Goal: Task Accomplishment & Management: Use online tool/utility

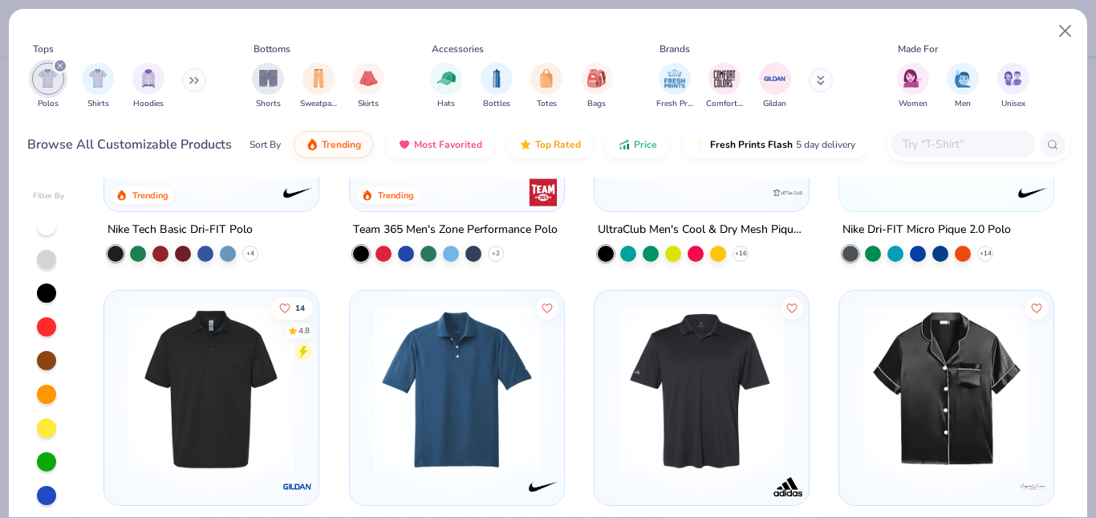
scroll to position [187, 0]
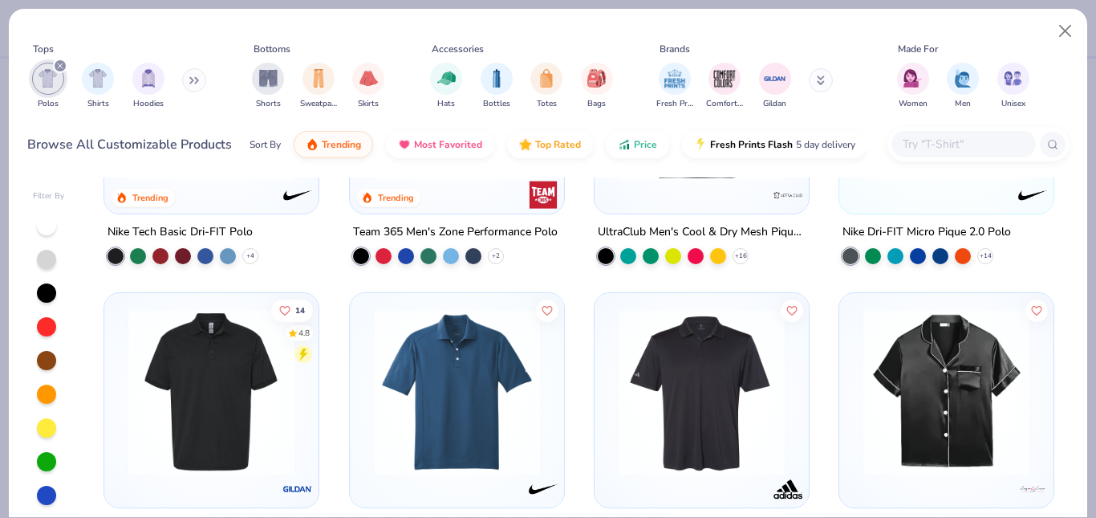
click at [948, 149] on input "text" at bounding box center [963, 144] width 124 height 18
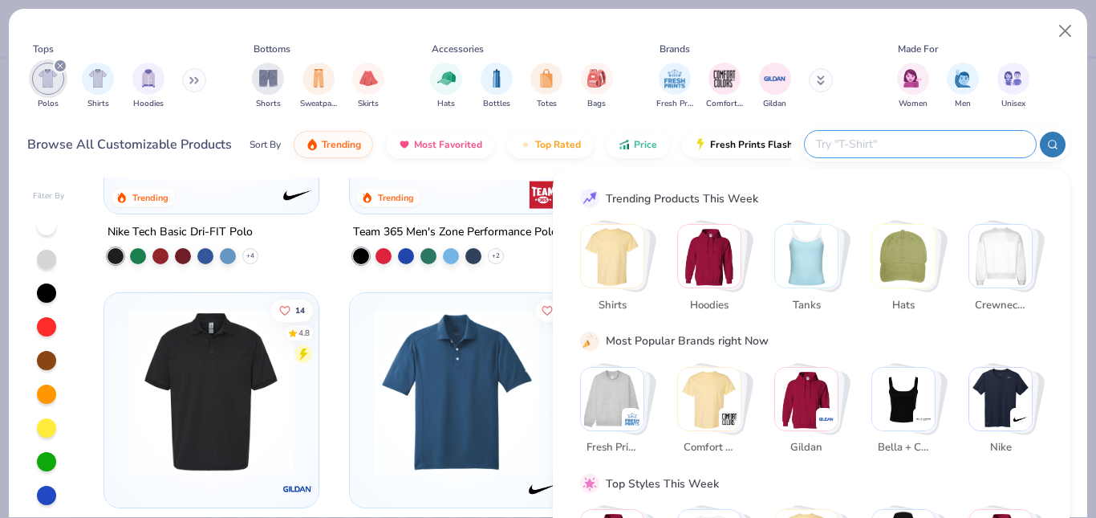
click at [858, 120] on div "Tops Polos Shirts Hoodies Bottoms Shorts Sweatpants Skirts Accessories Hats Bot…" at bounding box center [548, 79] width 1042 height 86
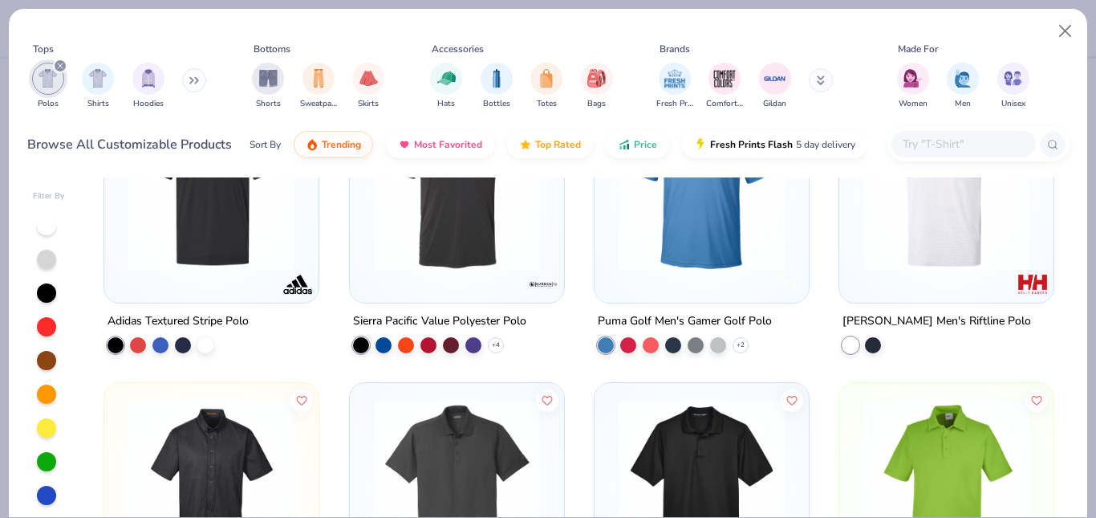
scroll to position [1566, 0]
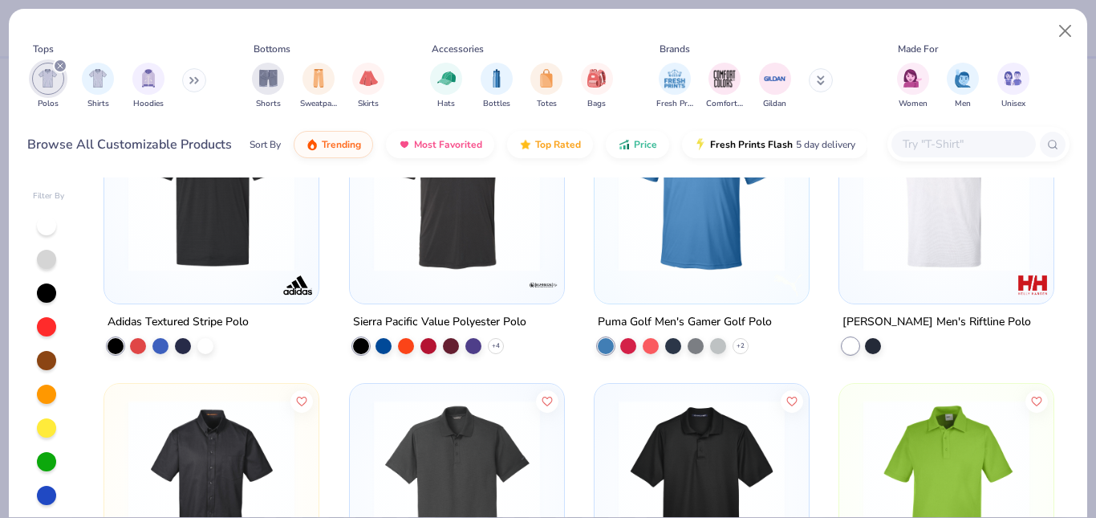
click at [977, 140] on input "text" at bounding box center [963, 144] width 124 height 18
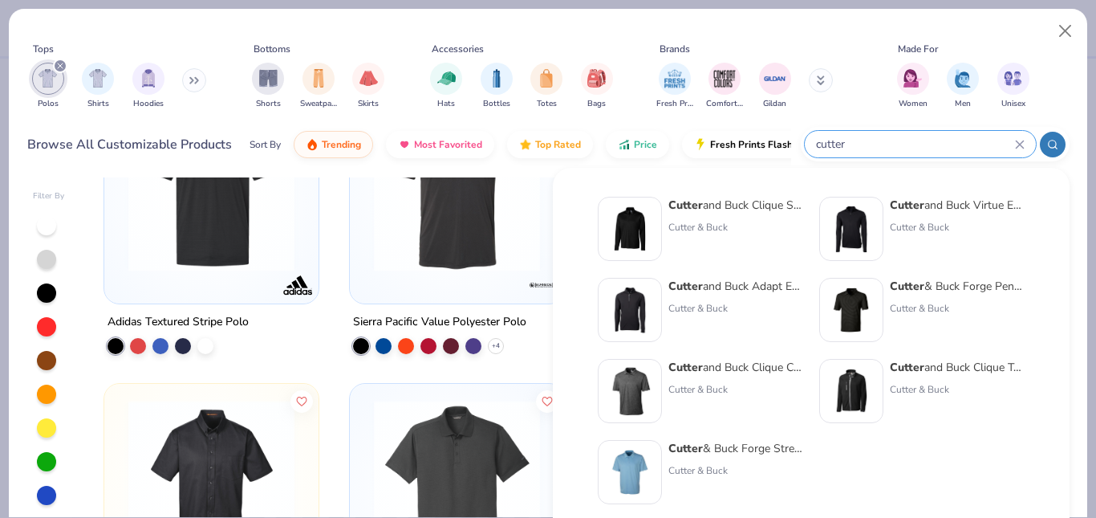
type input "cutter"
click at [720, 457] on div "Cutter & Buck Forge Stretch Mens Polo Cutter & Buck" at bounding box center [735, 472] width 135 height 64
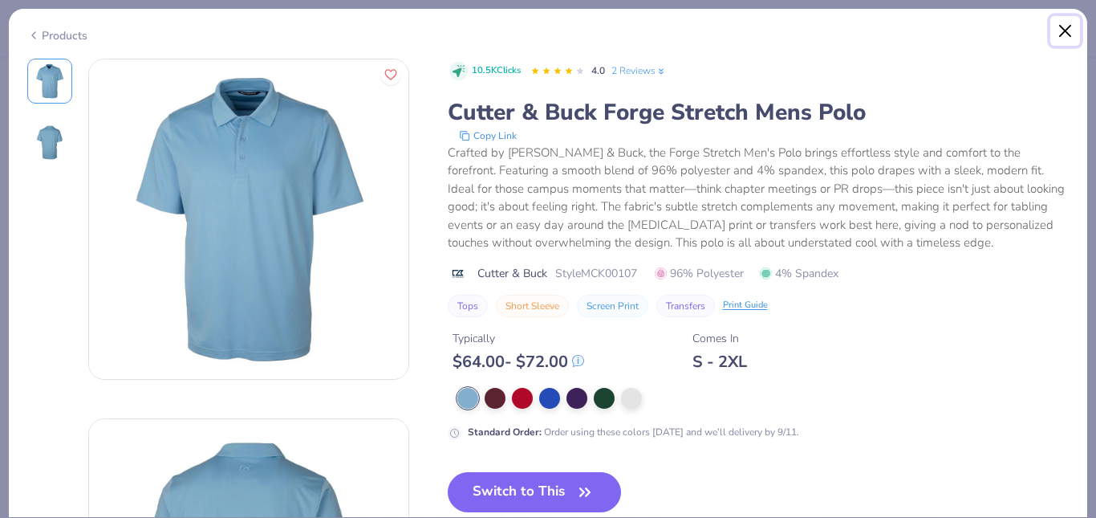
click at [1061, 30] on button "Close" at bounding box center [1065, 31] width 30 height 30
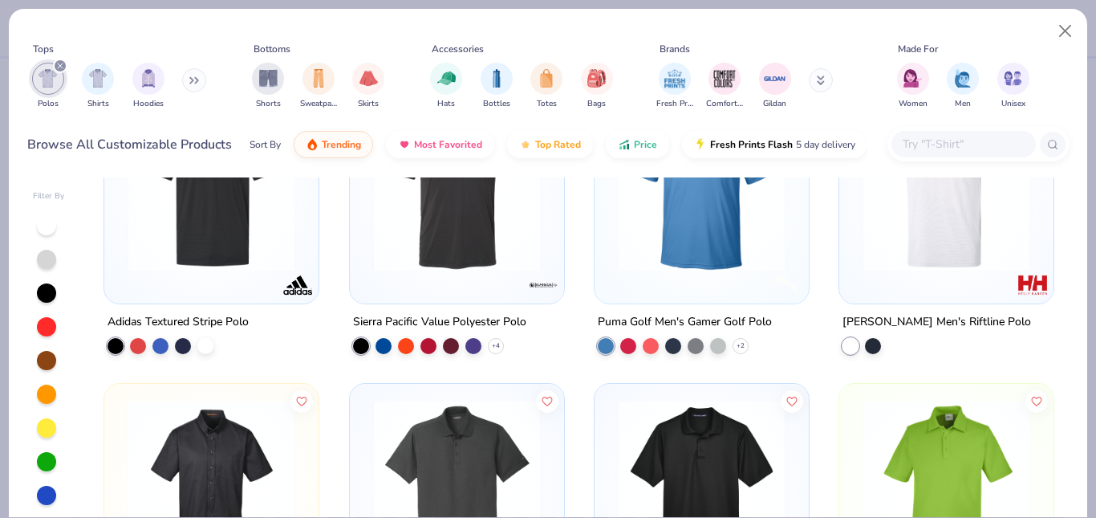
click at [928, 141] on input "text" at bounding box center [963, 144] width 124 height 18
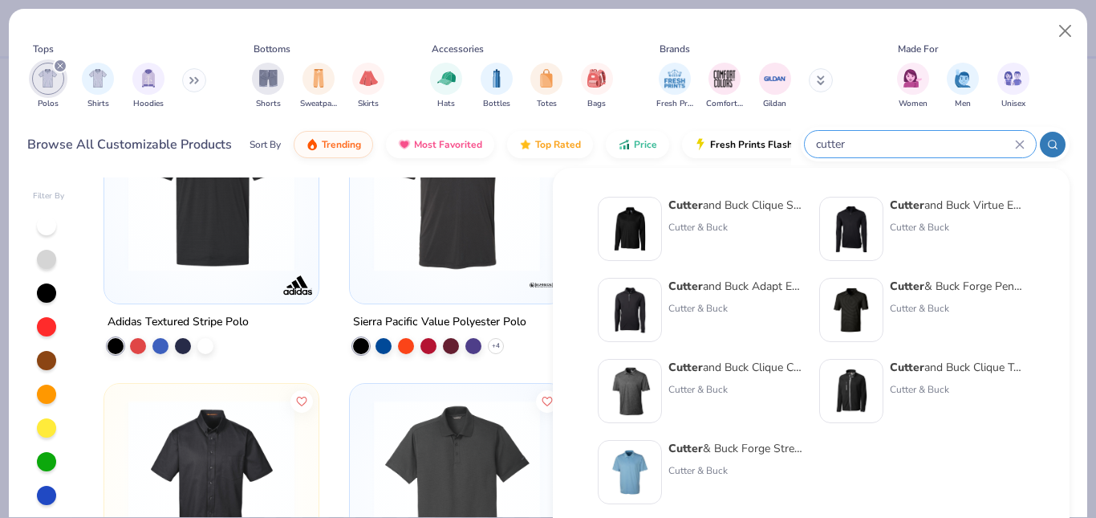
type input "cutter"
click at [675, 385] on div "Cutter & Buck" at bounding box center [735, 389] width 135 height 14
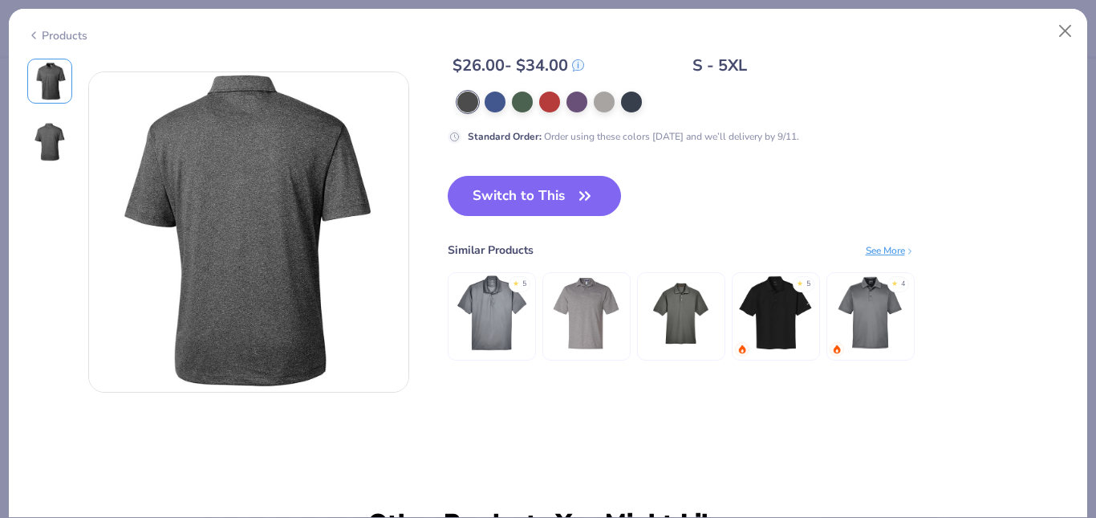
scroll to position [347, 0]
click at [488, 299] on img at bounding box center [491, 312] width 76 height 76
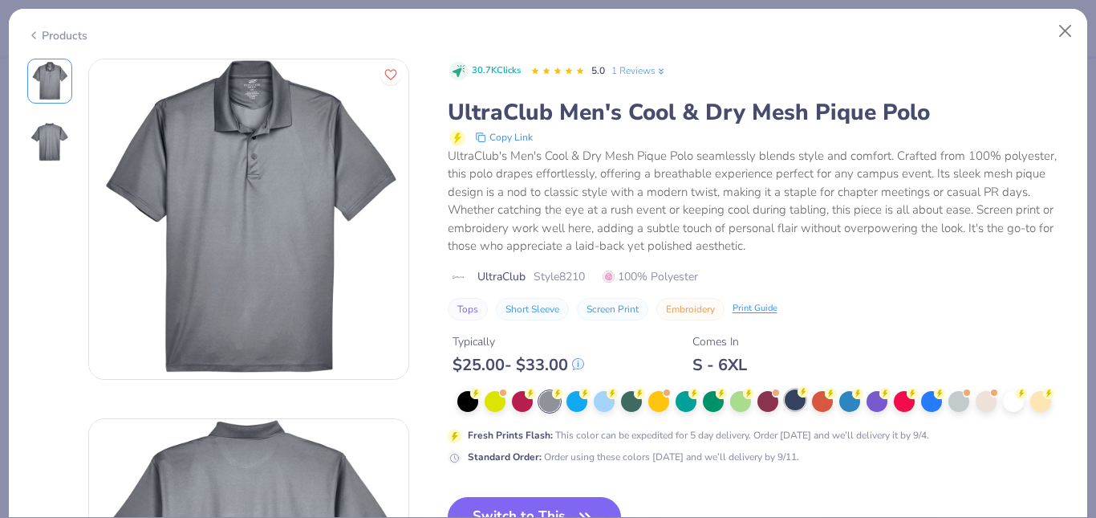
click at [796, 399] on div at bounding box center [795, 399] width 21 height 21
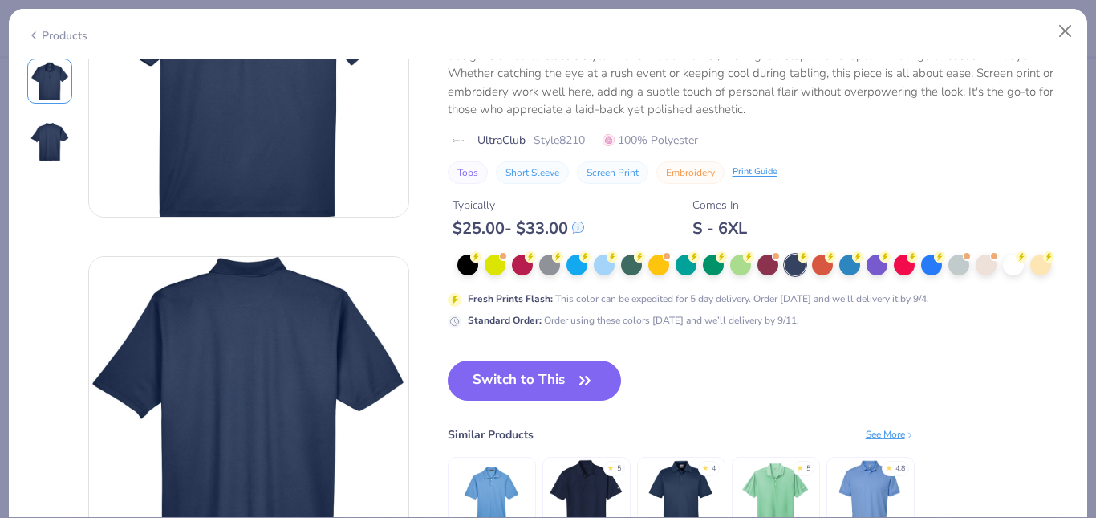
scroll to position [164, 0]
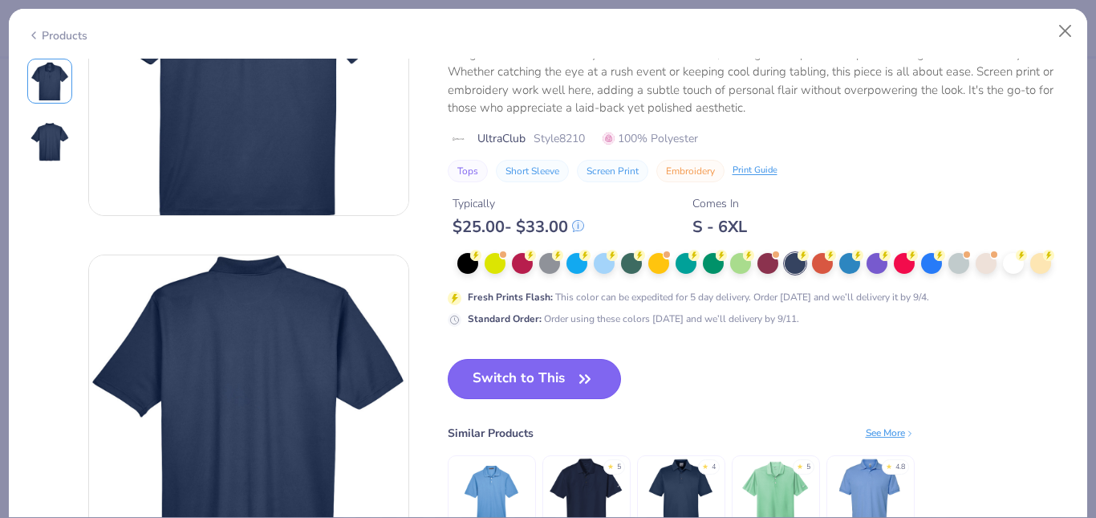
click at [553, 371] on button "Switch to This" at bounding box center [535, 379] width 174 height 40
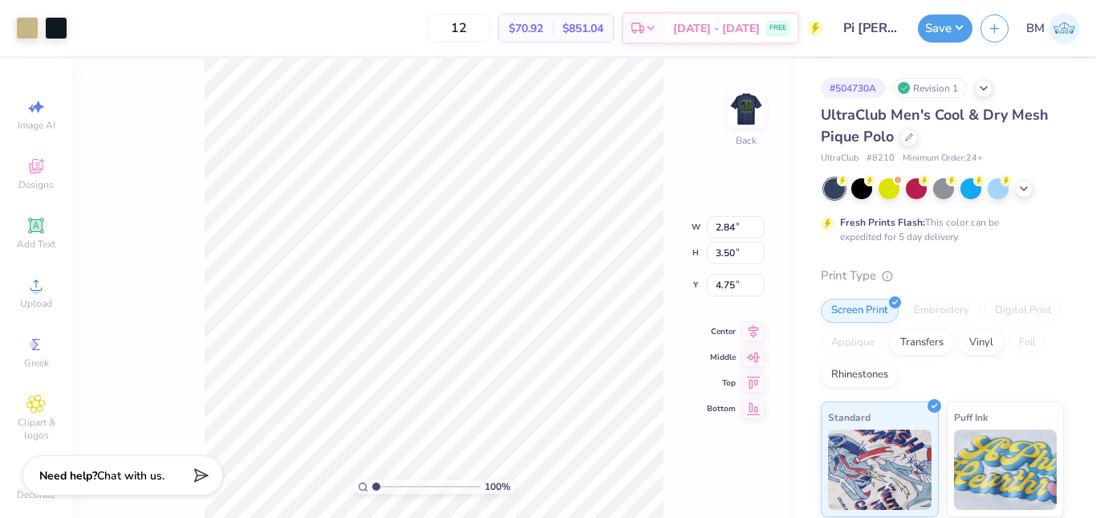
click at [873, 32] on input "Pi [PERSON_NAME] Summer Rush 2025" at bounding box center [870, 28] width 79 height 32
click at [906, 139] on icon at bounding box center [909, 135] width 6 height 6
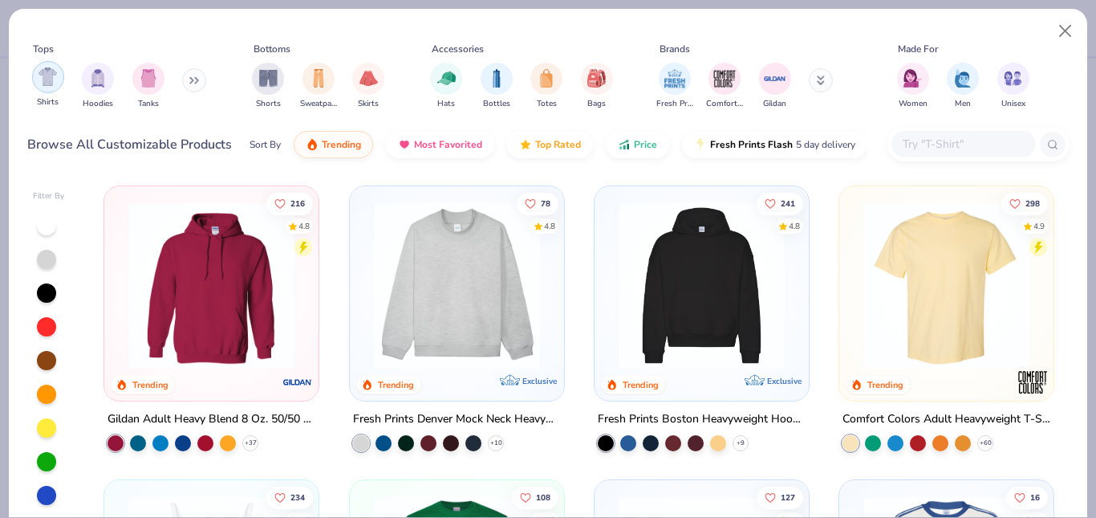
click at [48, 79] on img "filter for Shirts" at bounding box center [48, 76] width 18 height 18
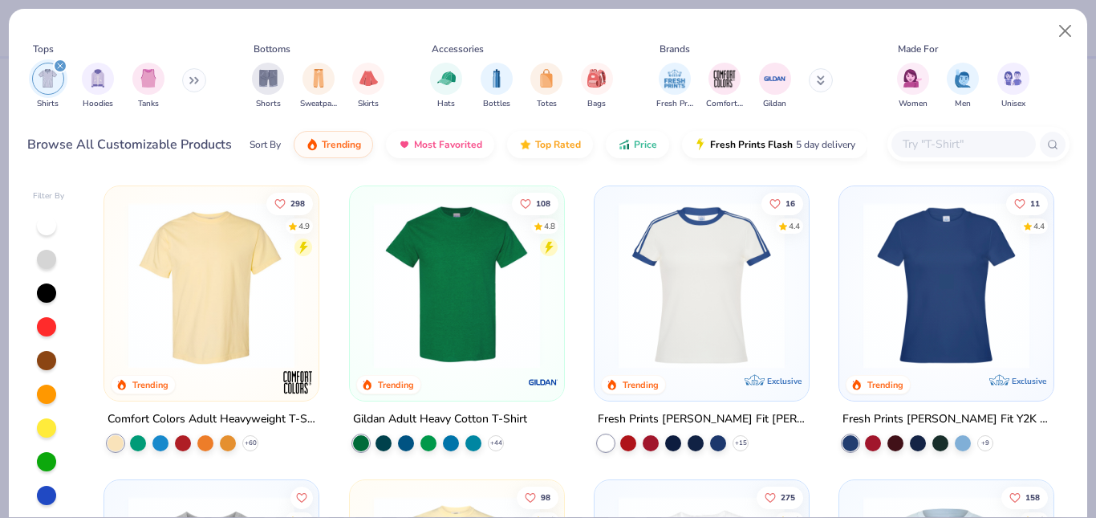
click at [956, 142] on input "text" at bounding box center [963, 144] width 124 height 18
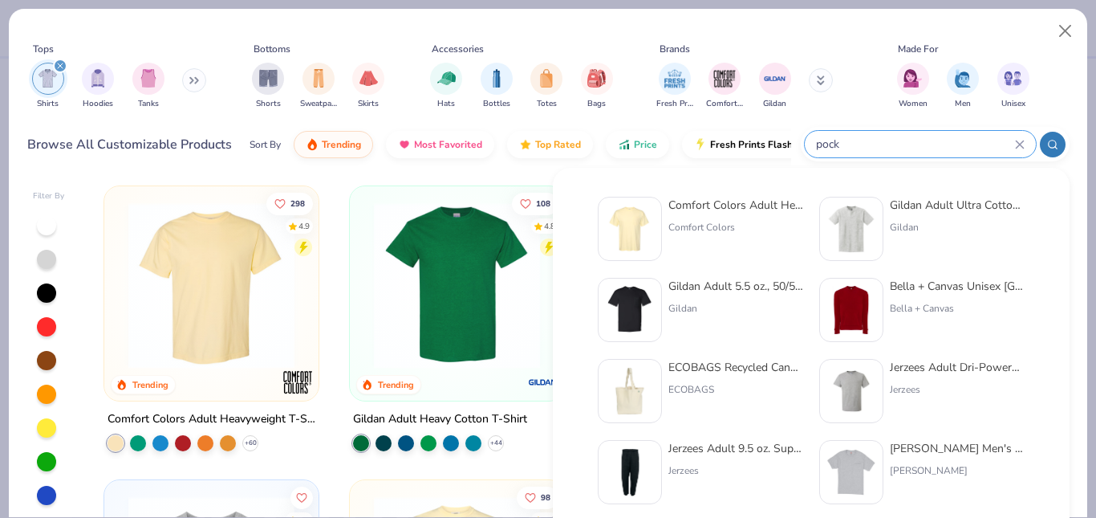
type input "pock"
click at [681, 225] on div "Comfort Colors" at bounding box center [735, 227] width 135 height 14
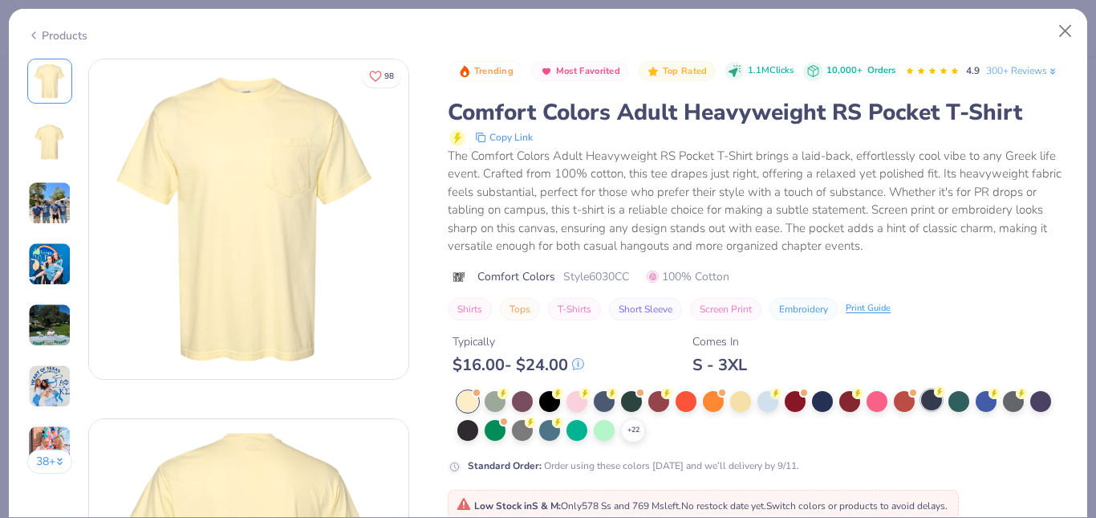
click at [936, 410] on div at bounding box center [931, 399] width 21 height 21
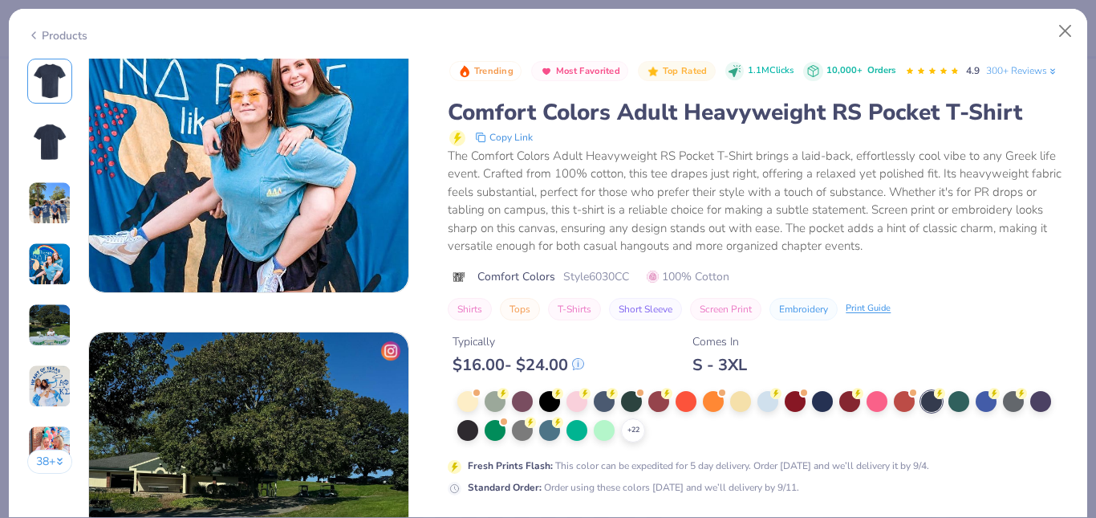
scroll to position [1166, 0]
click at [928, 412] on div at bounding box center [931, 401] width 21 height 21
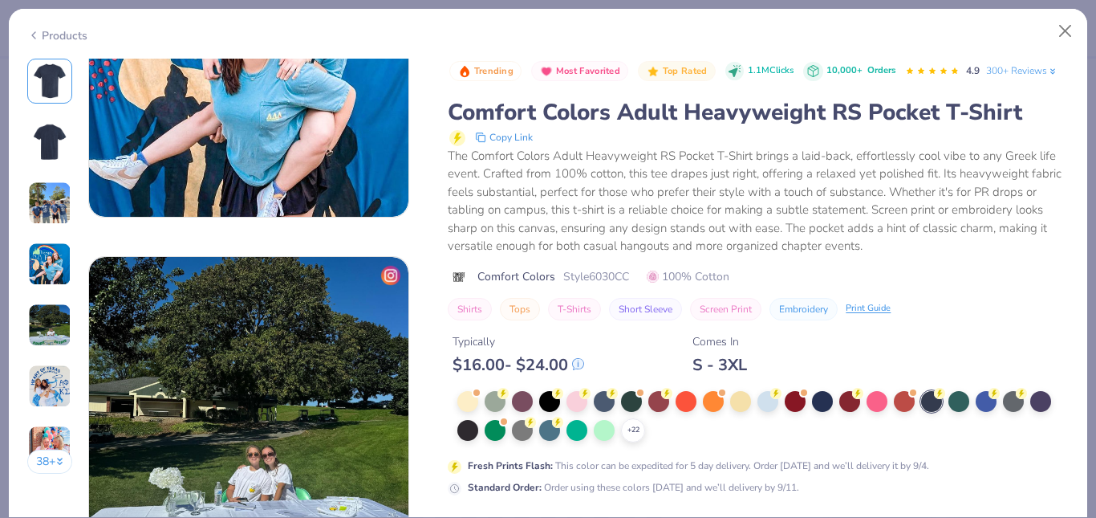
scroll to position [1244, 0]
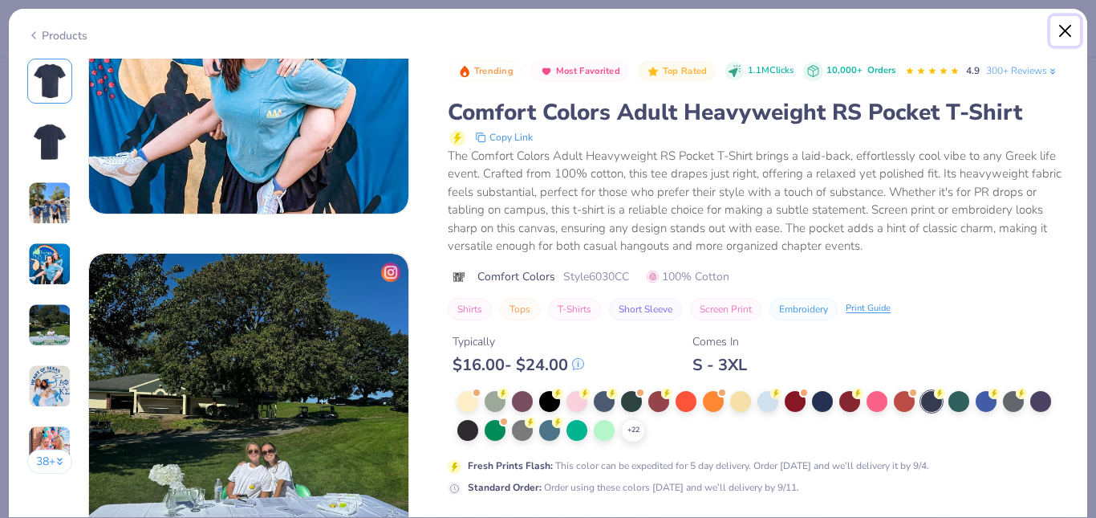
click at [1061, 20] on button "Close" at bounding box center [1065, 31] width 30 height 30
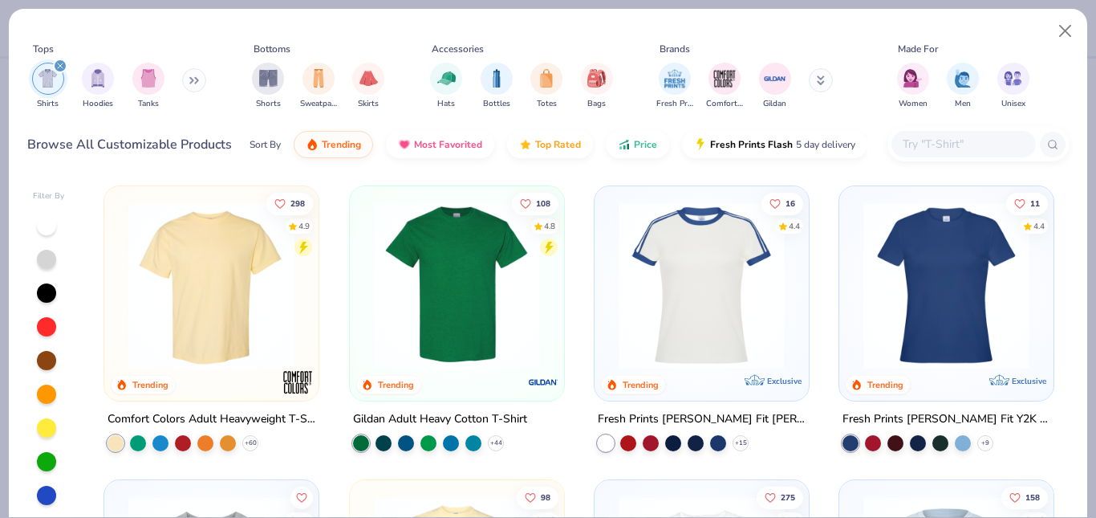
click at [231, 278] on img at bounding box center [211, 285] width 182 height 166
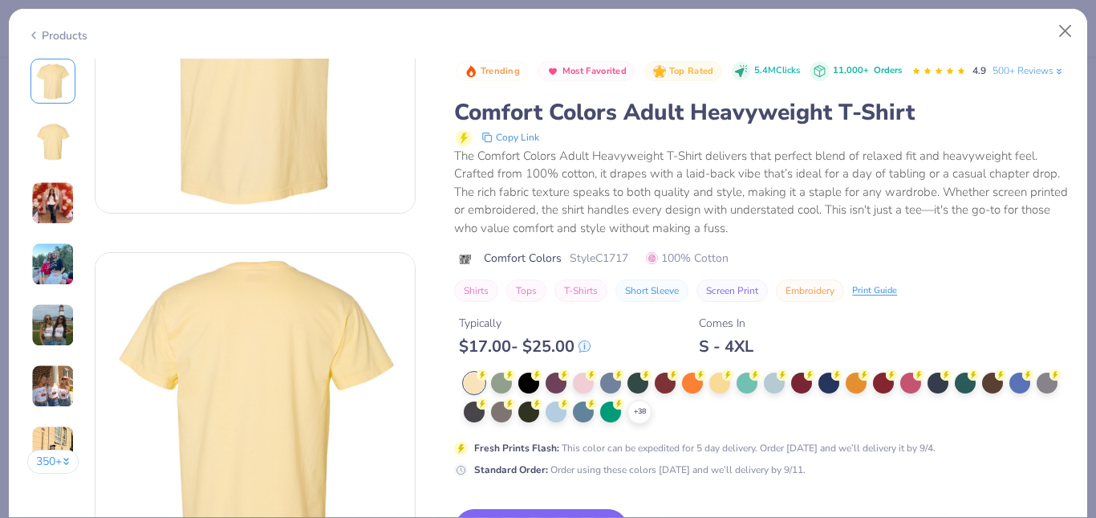
scroll to position [169, 0]
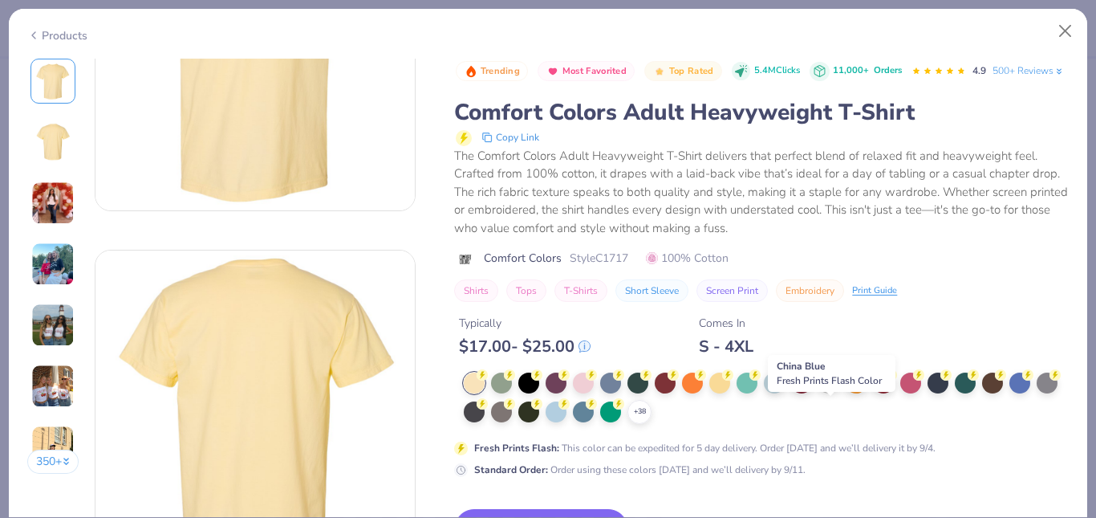
click at [833, 392] on div at bounding box center [828, 381] width 21 height 21
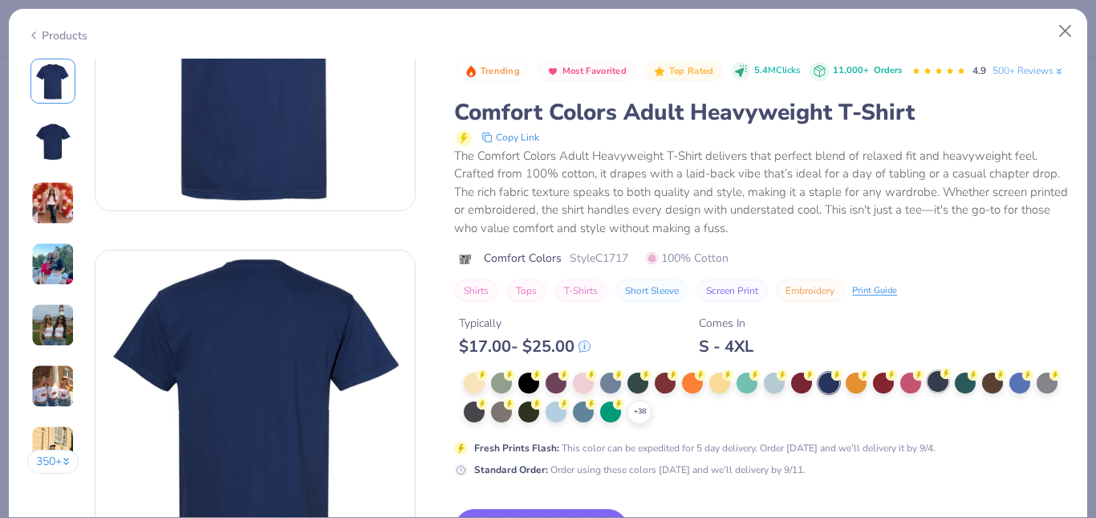
click at [941, 392] on div at bounding box center [938, 381] width 21 height 21
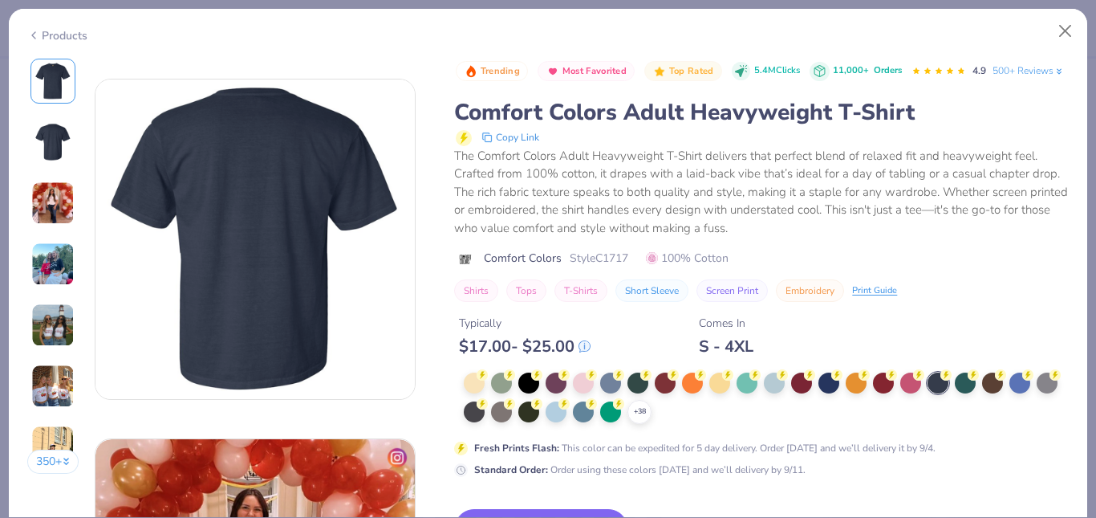
scroll to position [341, 0]
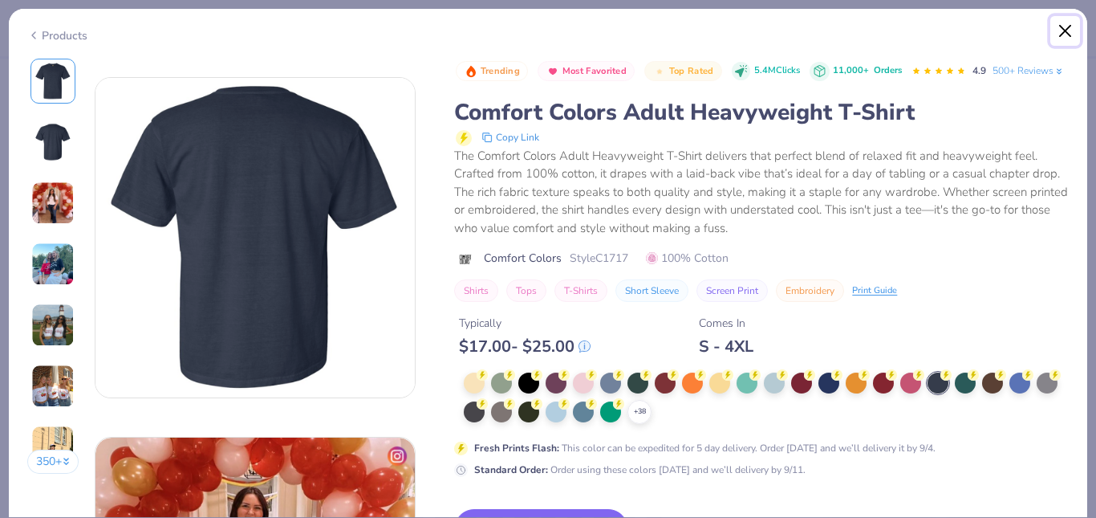
click at [1063, 24] on button "Close" at bounding box center [1065, 31] width 30 height 30
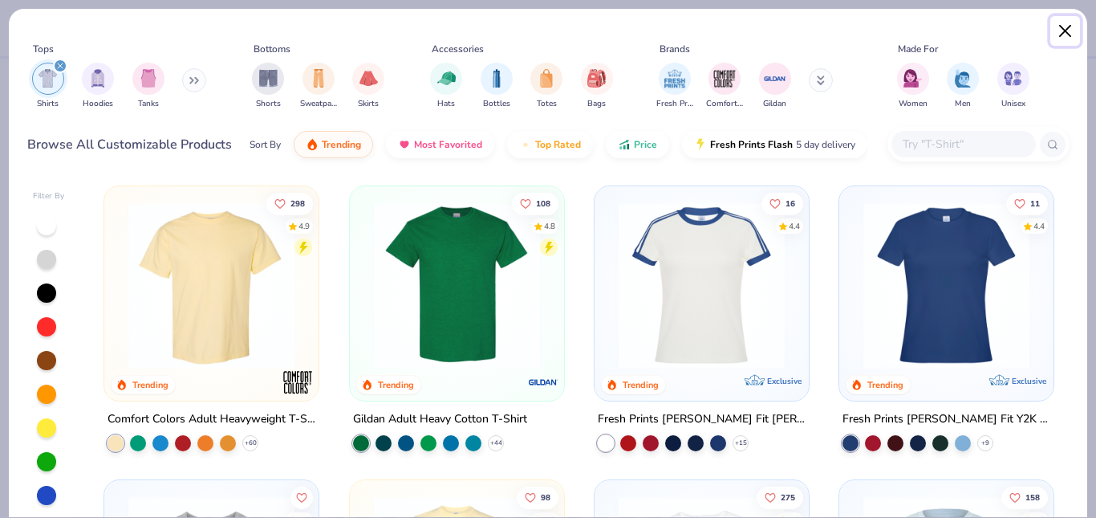
click at [1062, 22] on button "Close" at bounding box center [1065, 31] width 30 height 30
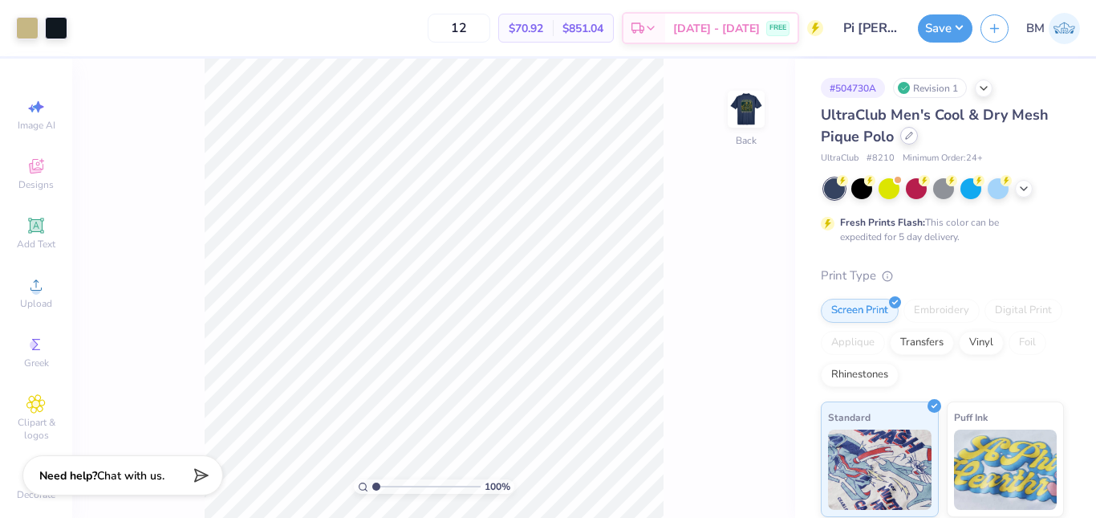
click at [908, 139] on icon at bounding box center [909, 136] width 8 height 8
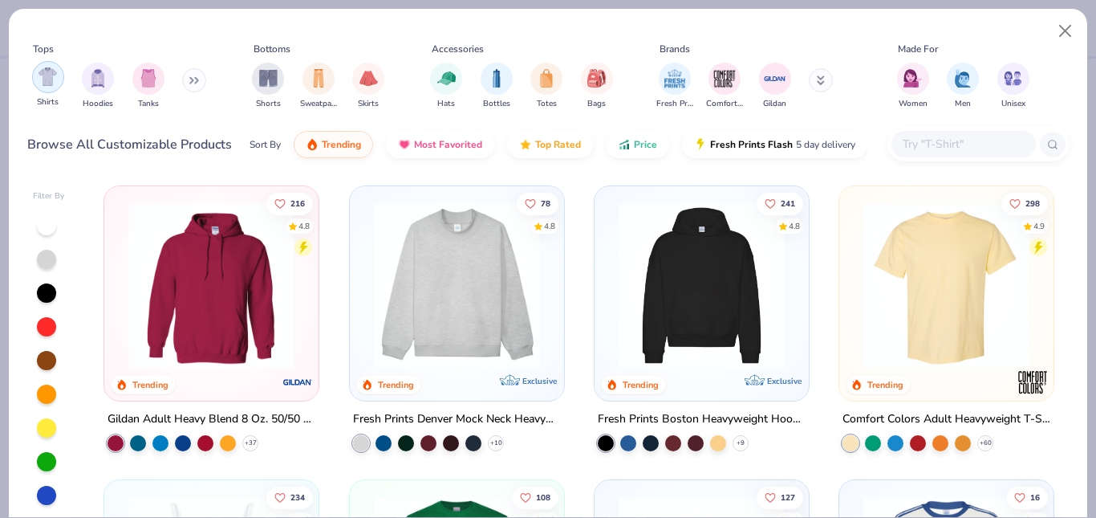
click at [44, 87] on div "filter for Shirts" at bounding box center [48, 77] width 32 height 32
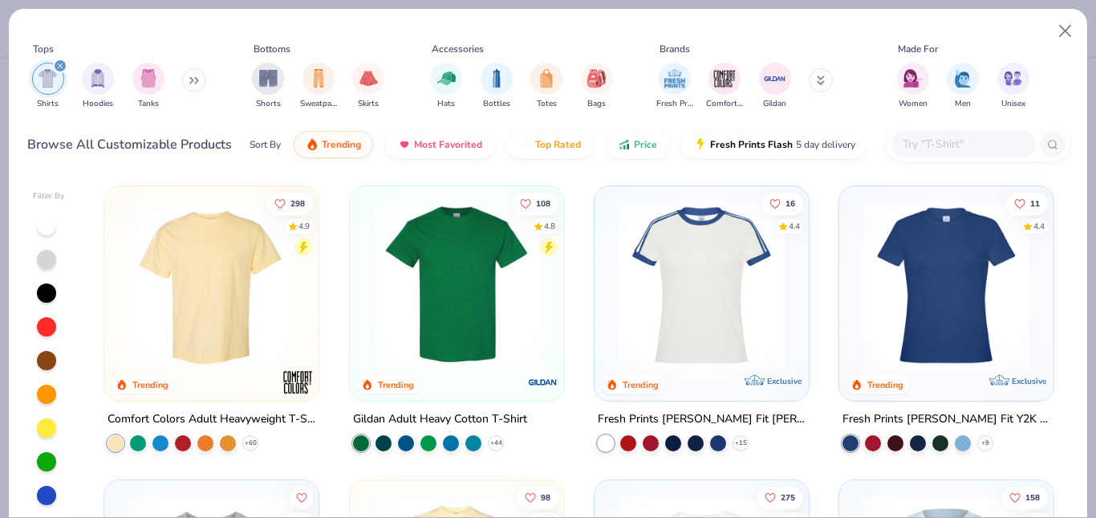
click at [172, 276] on img at bounding box center [211, 285] width 182 height 166
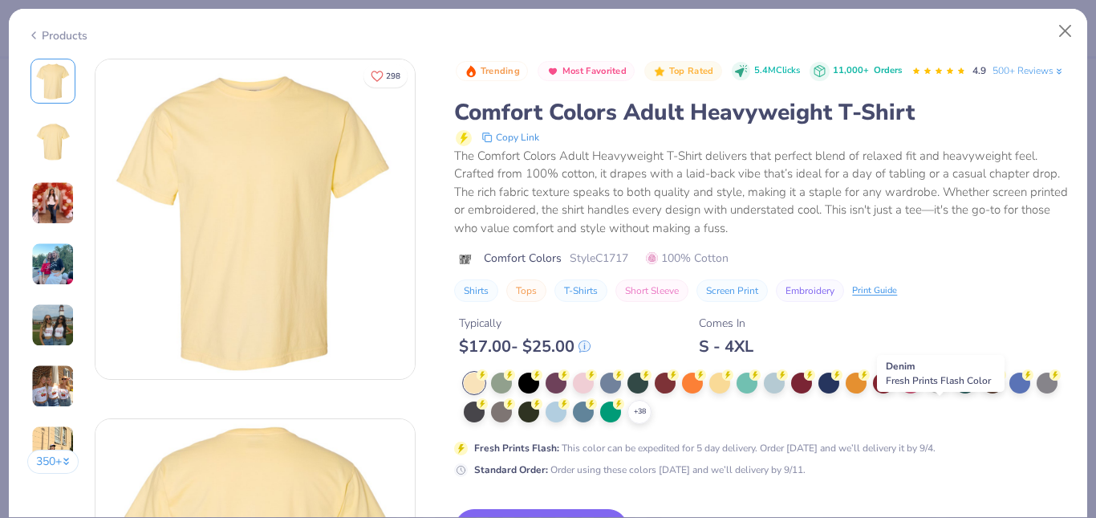
click at [941, 392] on div at bounding box center [938, 381] width 21 height 21
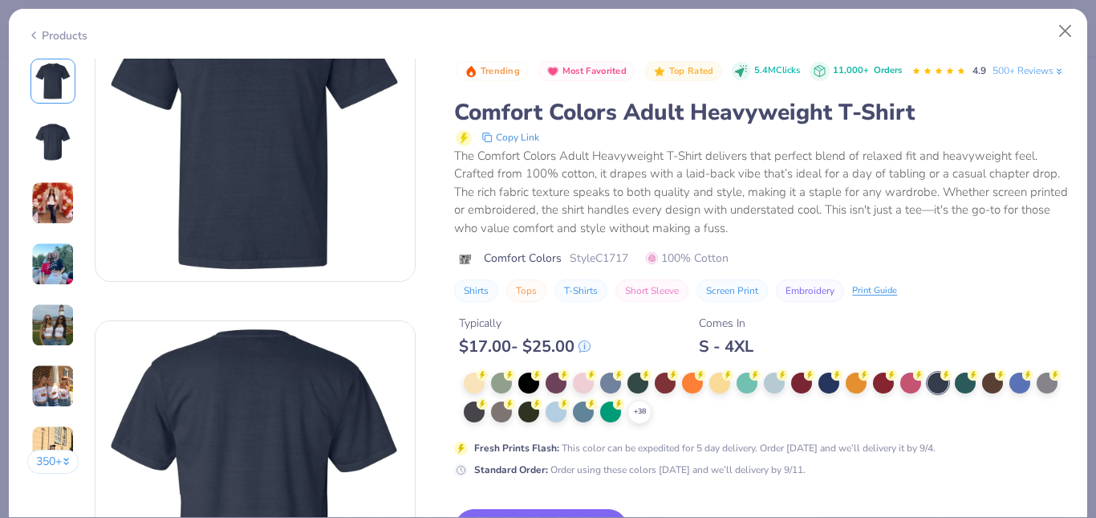
scroll to position [51, 0]
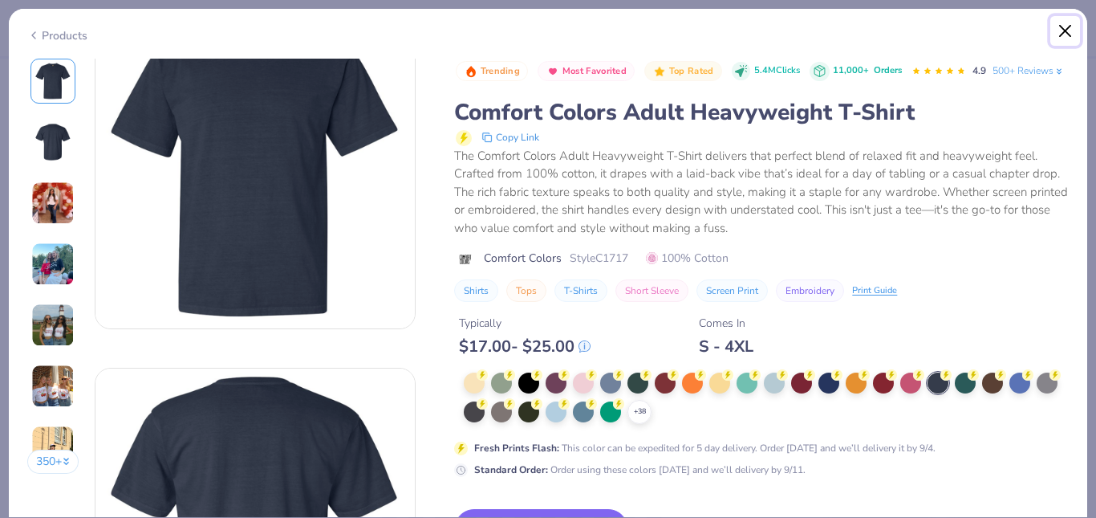
click at [1062, 33] on button "Close" at bounding box center [1065, 31] width 30 height 30
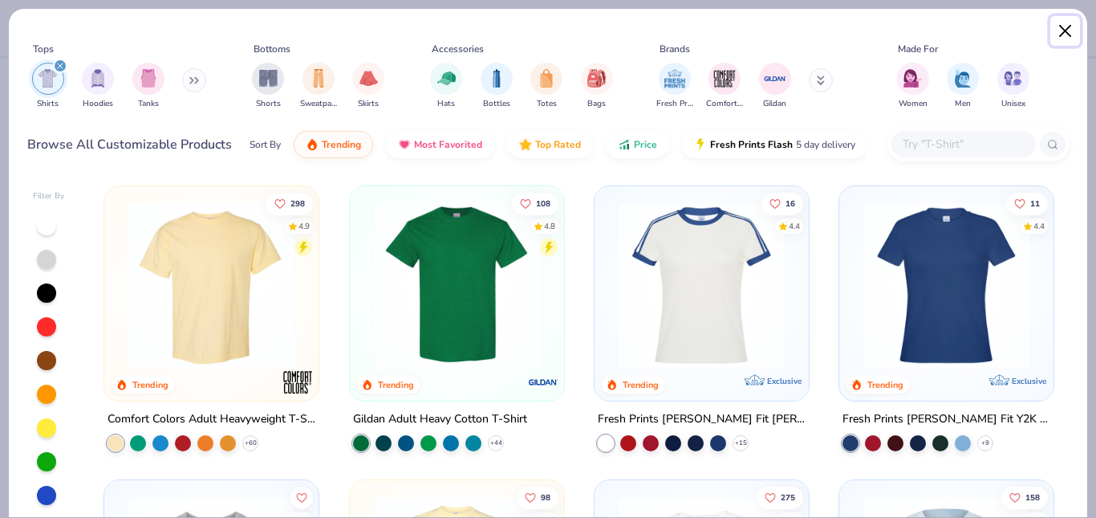
click at [1058, 26] on button "Close" at bounding box center [1065, 31] width 30 height 30
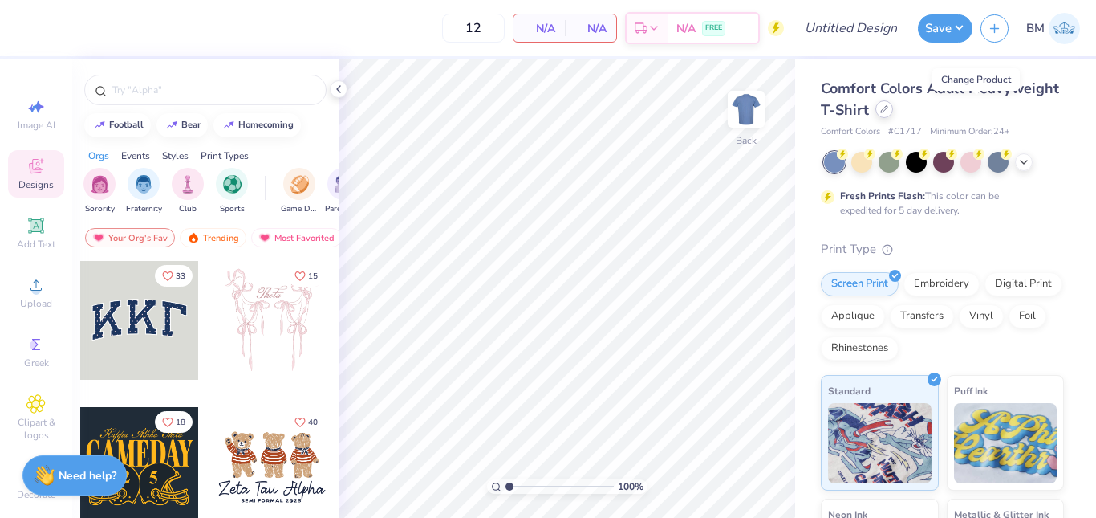
click at [888, 108] on icon at bounding box center [884, 109] width 8 height 8
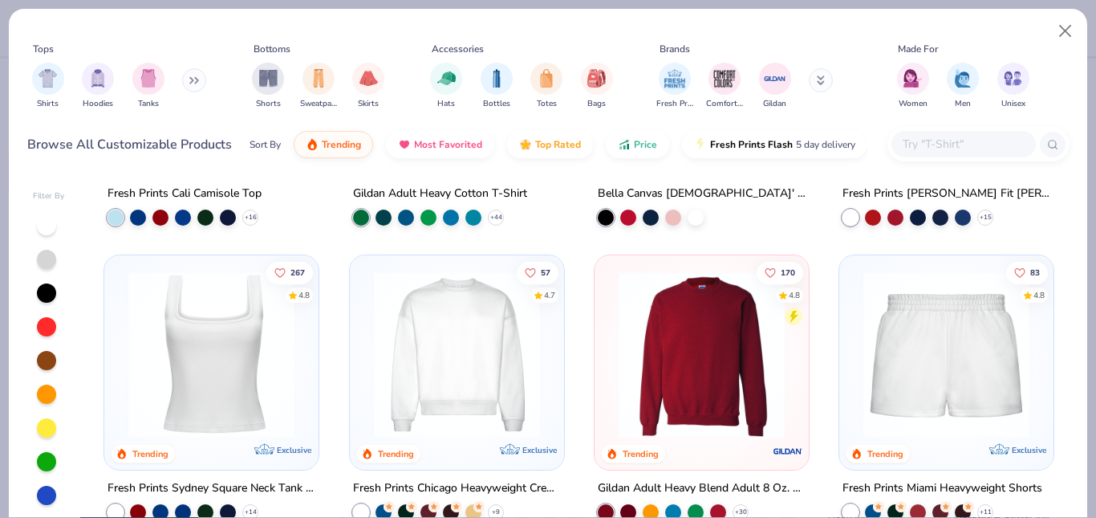
scroll to position [520, 0]
click at [953, 132] on div at bounding box center [964, 144] width 144 height 26
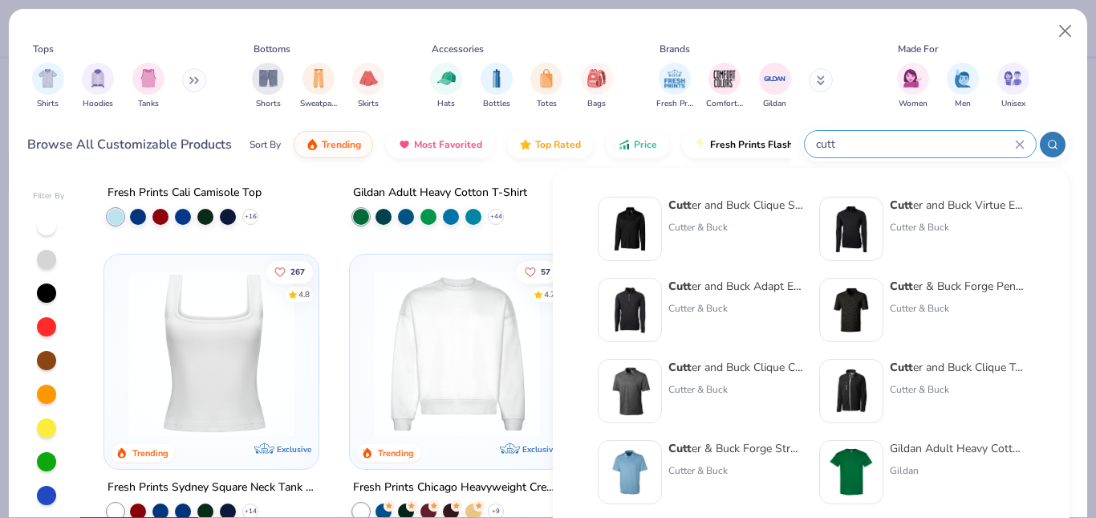
type input "cutt"
click at [721, 360] on div "Cutt er and Buck Clique Charge Active Mens Short Sleeve Polo" at bounding box center [735, 367] width 135 height 17
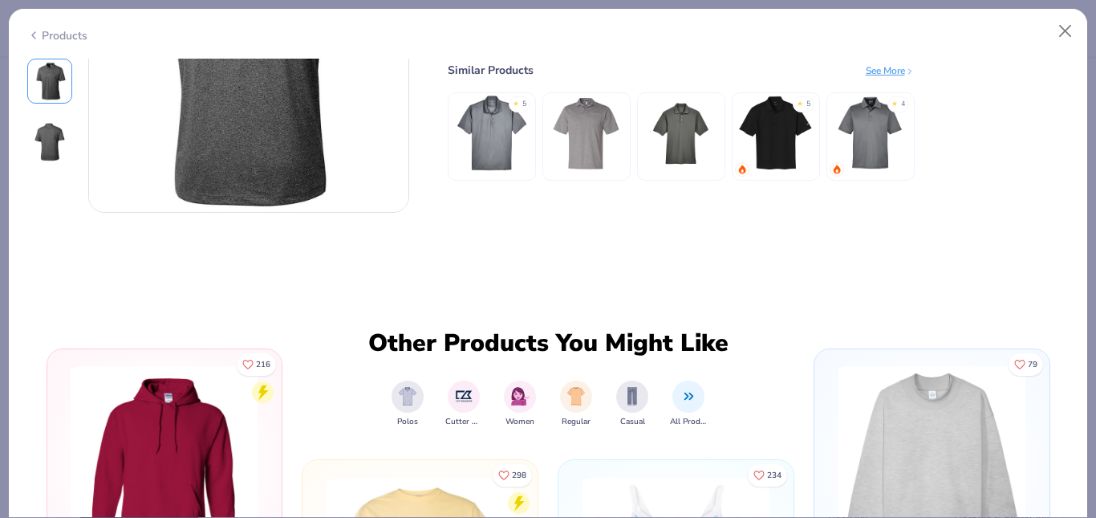
scroll to position [526, 0]
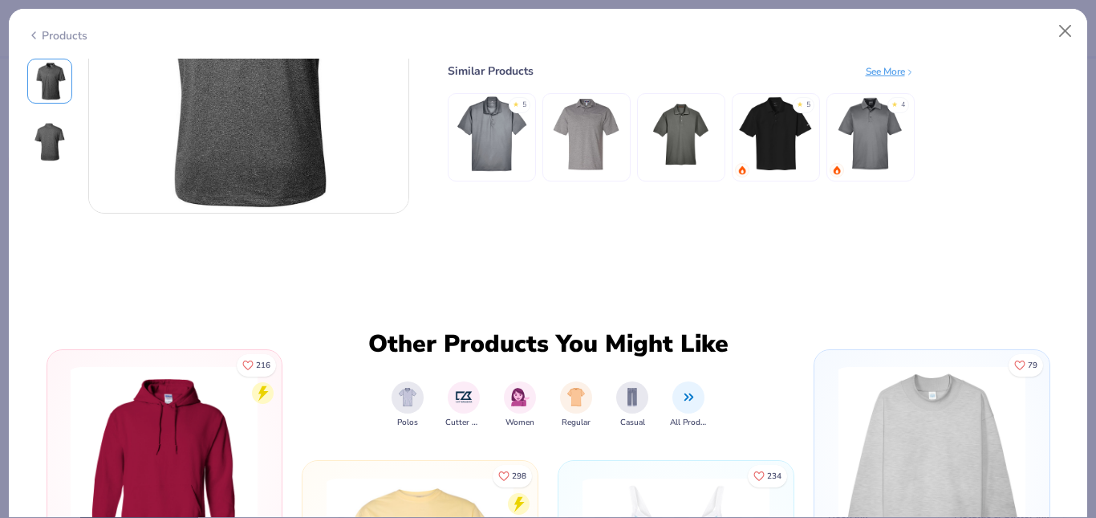
click at [500, 128] on img at bounding box center [491, 133] width 76 height 76
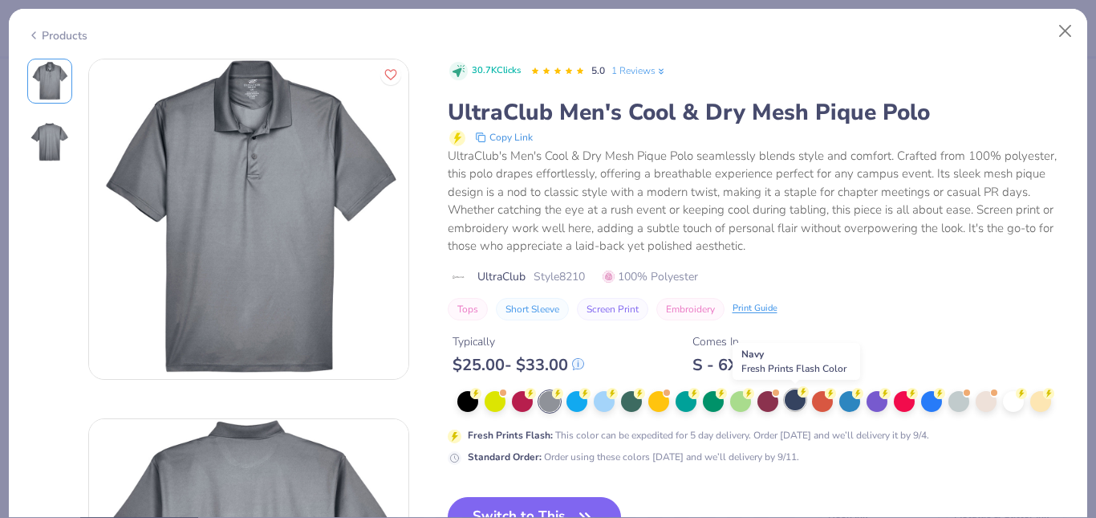
click at [789, 395] on div at bounding box center [795, 399] width 21 height 21
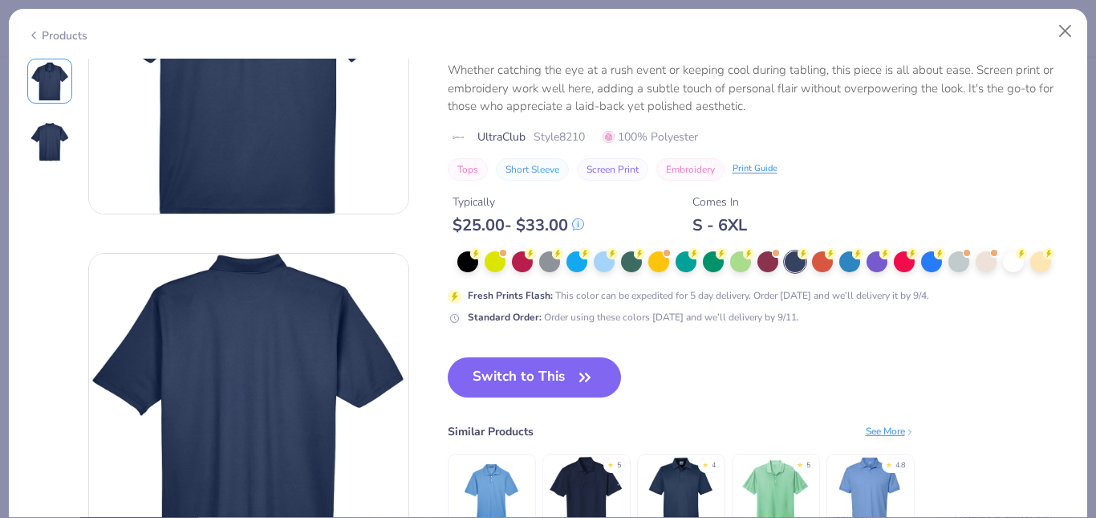
scroll to position [166, 0]
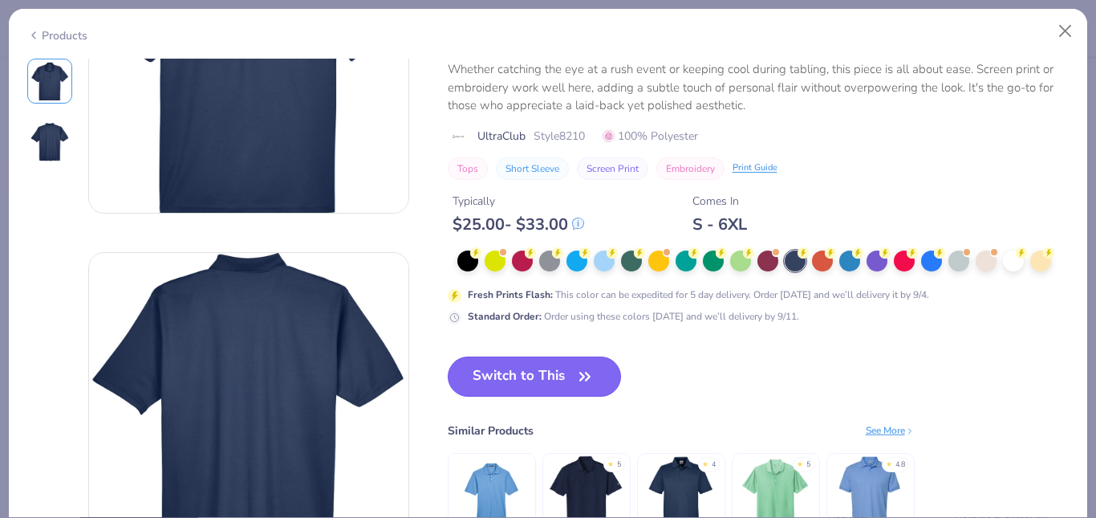
click at [532, 356] on button "Switch to This" at bounding box center [535, 376] width 174 height 40
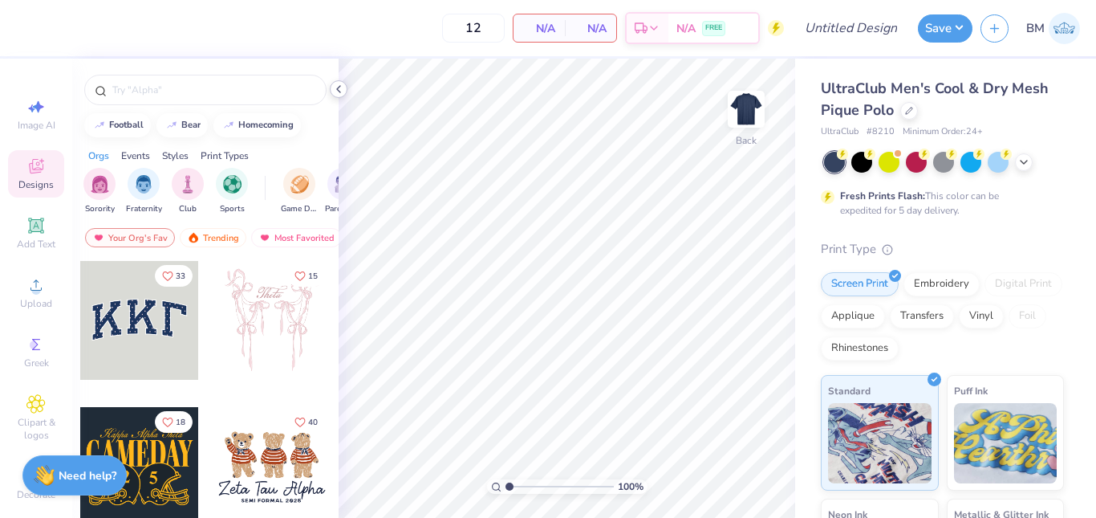
click at [339, 89] on icon at bounding box center [338, 89] width 13 height 13
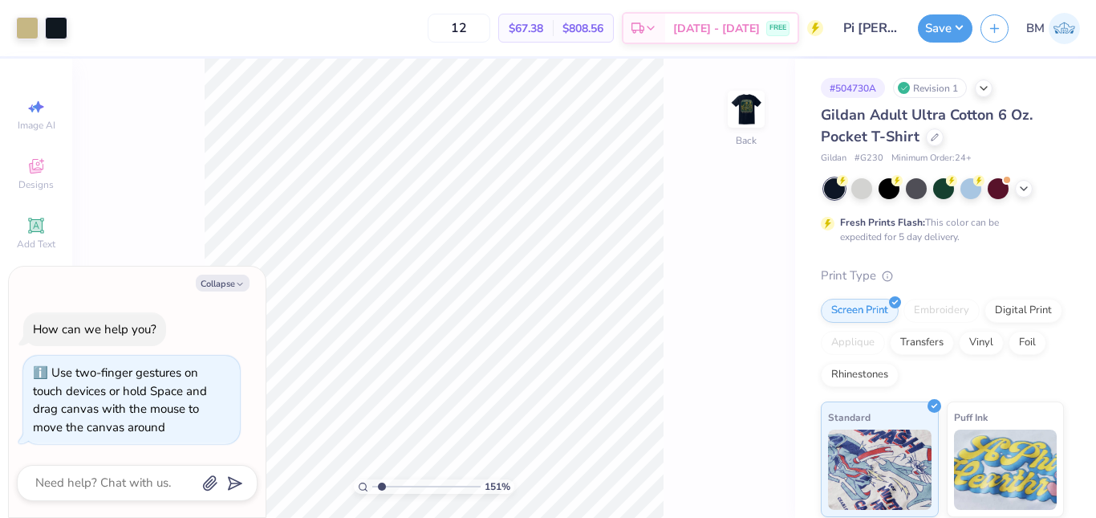
type input "1.55605524500542"
type textarea "x"
type input "4.53996285727944"
type textarea "x"
type input "4.53996285727944"
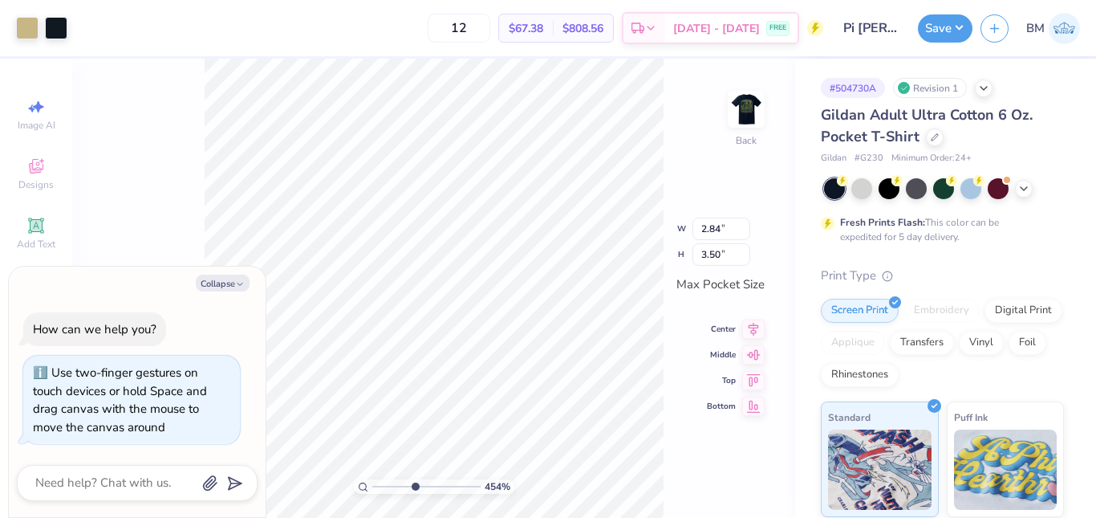
type textarea "x"
type input "4.53996285727944"
type textarea "x"
type input "4.53996285727944"
type textarea "x"
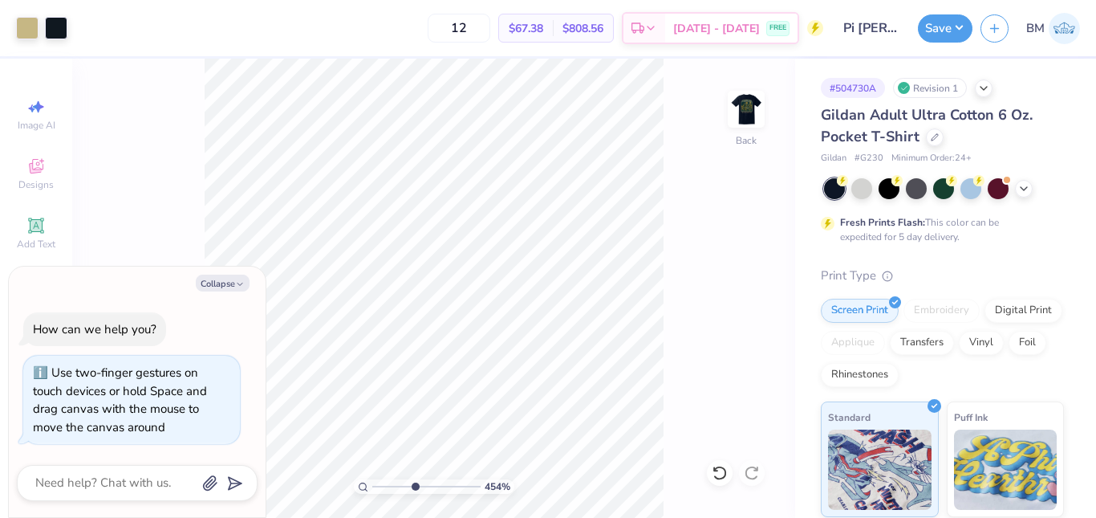
type input "4.53996285727944"
type textarea "x"
type input "4.53996285727944"
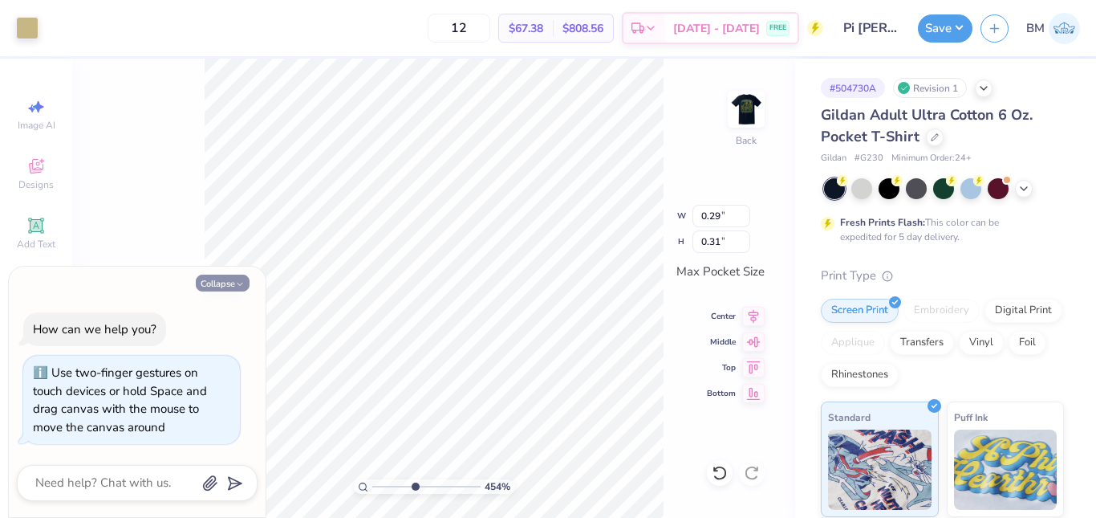
click at [233, 280] on button "Collapse" at bounding box center [223, 282] width 54 height 17
type textarea "x"
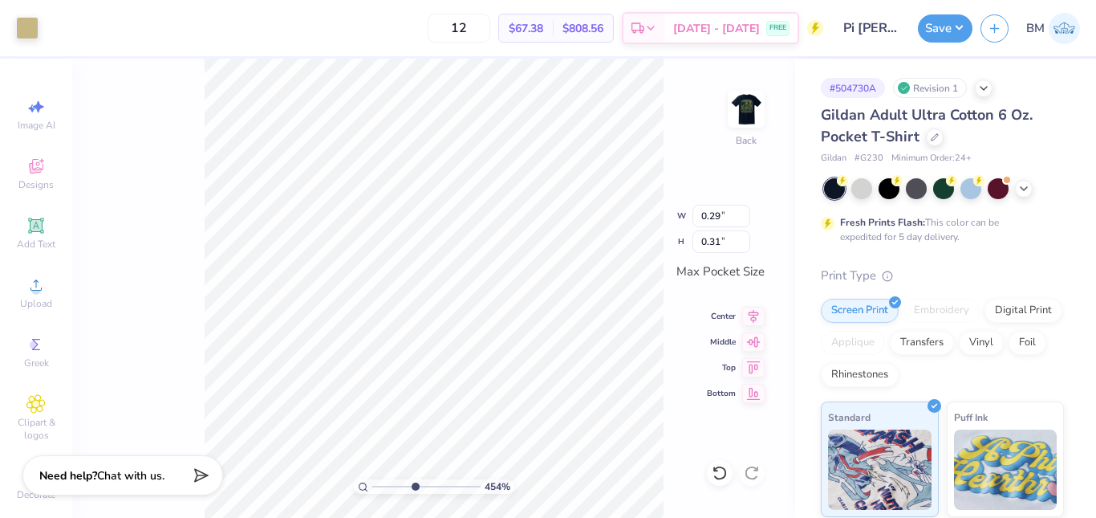
type input "4.53996285727944"
type input "0.20"
type input "4.53996285727944"
type input "0.17"
type input "4.53996285727944"
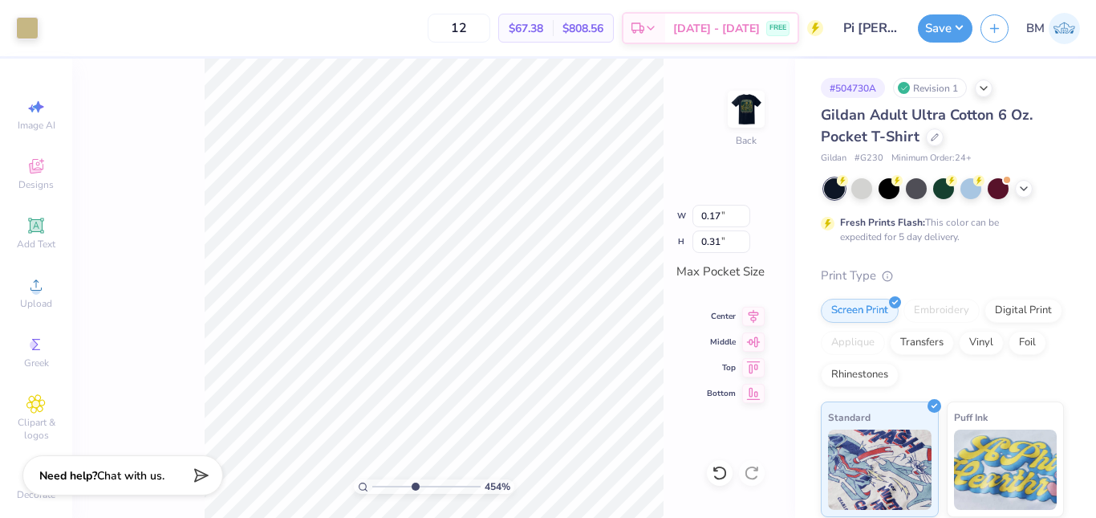
type input "0.29"
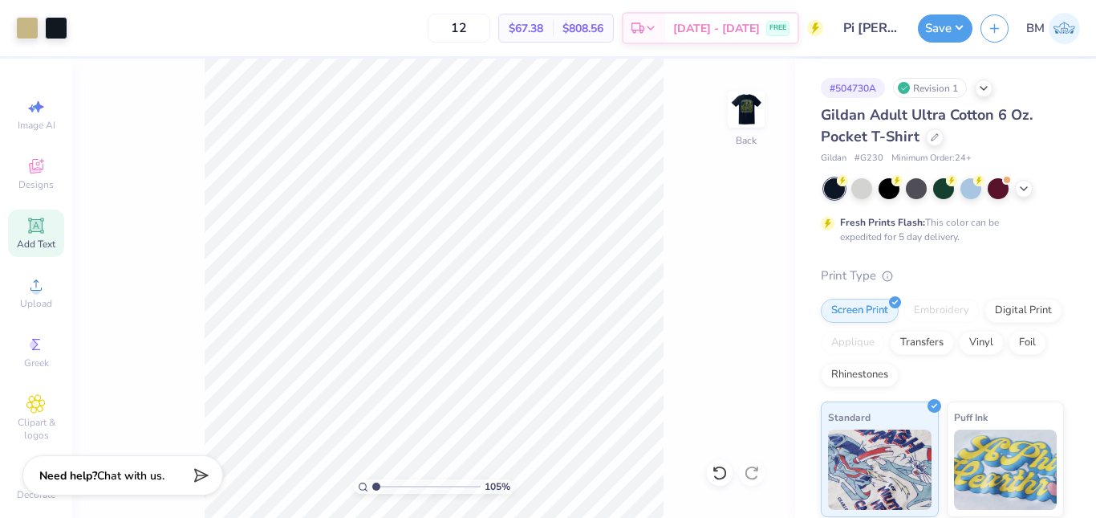
click at [28, 232] on icon at bounding box center [35, 224] width 15 height 15
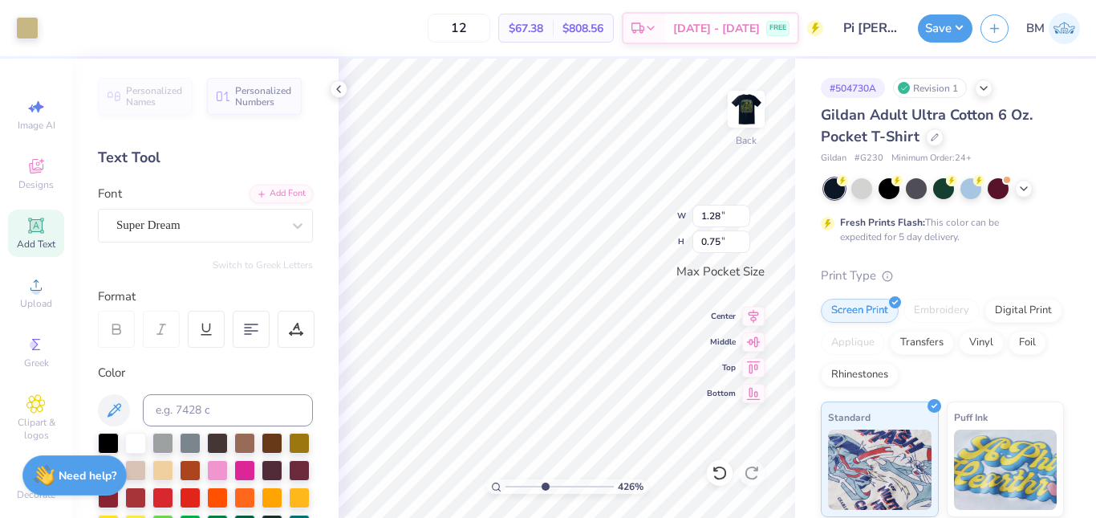
type input "4.26149055492322"
type input "1.29"
type input "0.76"
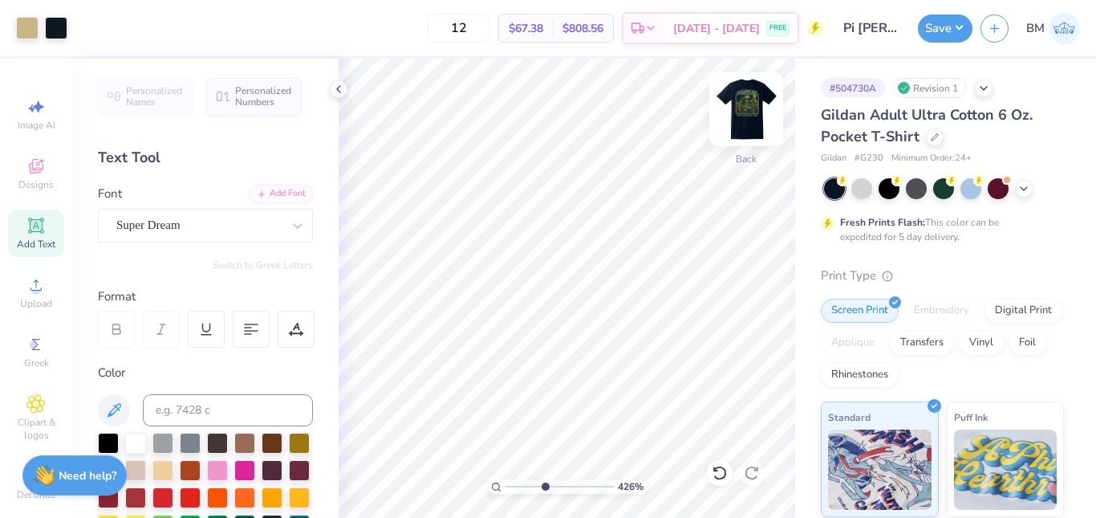
click at [751, 108] on img at bounding box center [746, 109] width 64 height 64
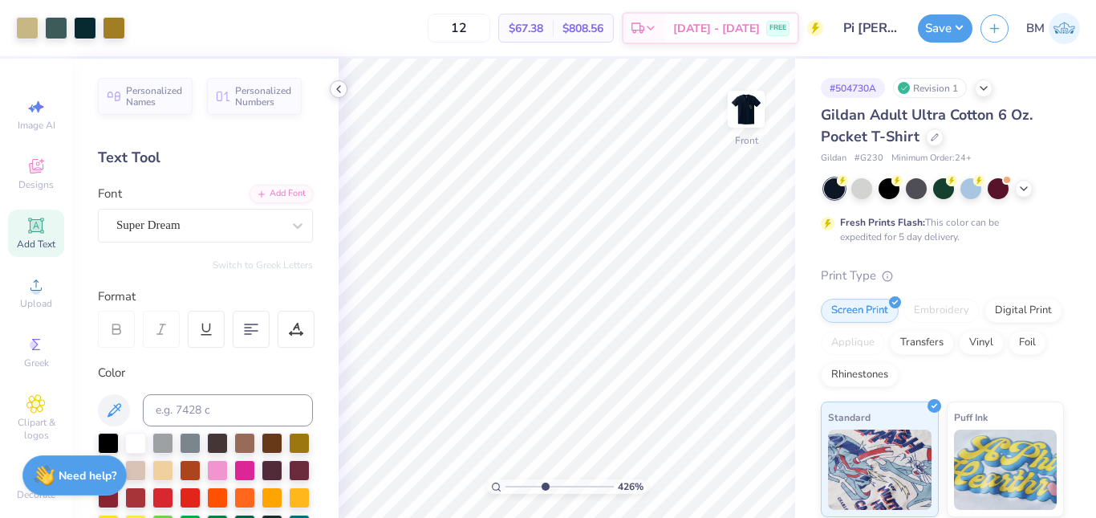
click at [341, 89] on icon at bounding box center [338, 89] width 13 height 13
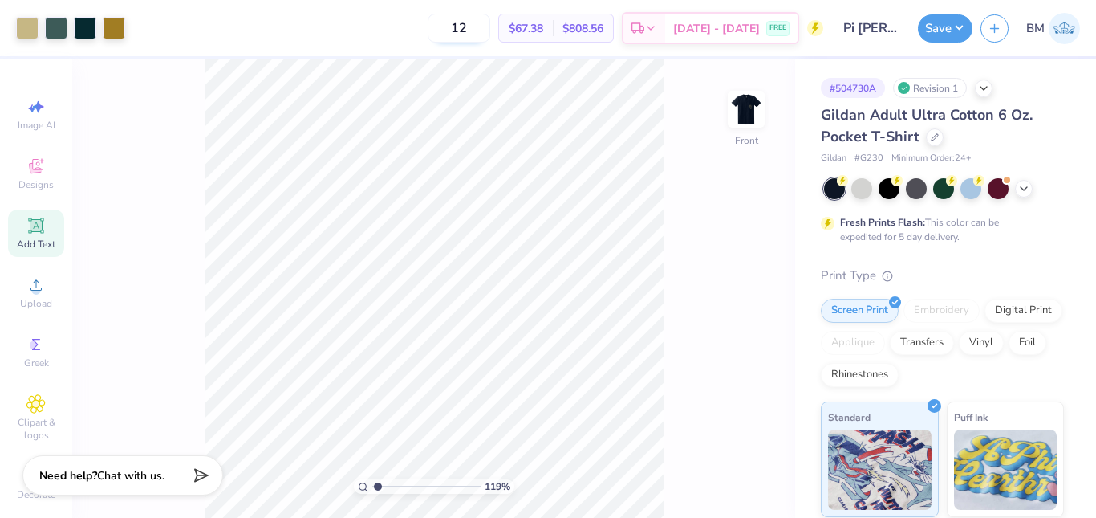
click at [490, 35] on input "12" at bounding box center [459, 28] width 63 height 29
type input "1.18645431480413"
